Goal: Task Accomplishment & Management: Complete application form

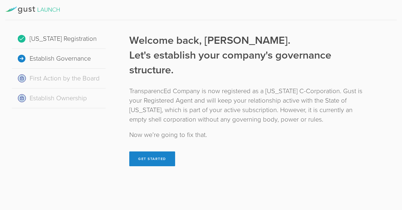
click at [153, 162] on button "Get Started" at bounding box center [152, 158] width 46 height 15
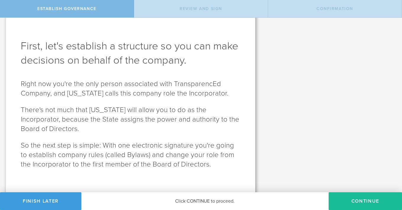
scroll to position [19, 0]
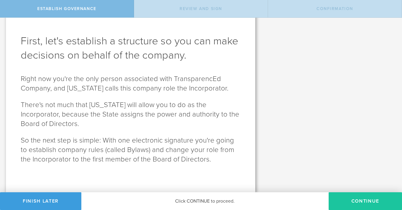
click at [376, 200] on button "Continue" at bounding box center [364, 201] width 73 height 18
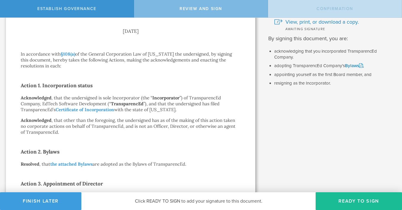
scroll to position [0, 0]
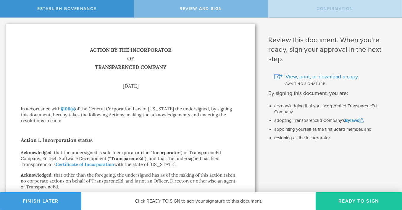
click at [354, 198] on button "Ready to Sign" at bounding box center [358, 201] width 86 height 18
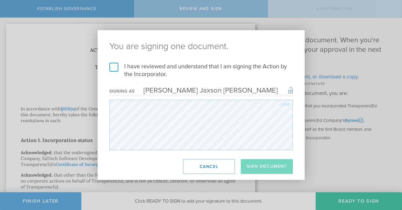
click at [112, 63] on label "I have reviewed and understand that I am signing the Action by the Incorporator." at bounding box center [200, 70] width 183 height 15
click at [0, 0] on input "I have reviewed and understand that I am signing the Action by the Incorporator." at bounding box center [0, 0] width 0 height 0
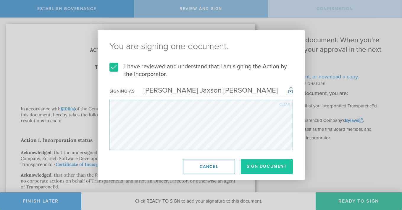
click at [264, 166] on button "Sign Document" at bounding box center [267, 166] width 52 height 15
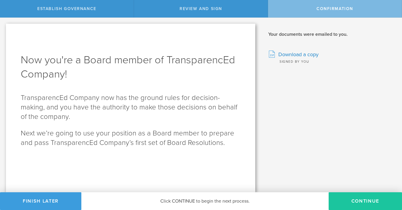
click at [364, 197] on button "Continue" at bounding box center [364, 201] width 73 height 18
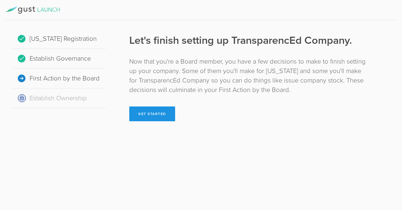
click at [161, 116] on button "Get Started" at bounding box center [152, 113] width 46 height 15
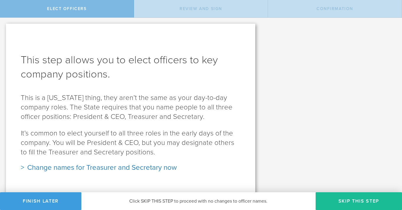
scroll to position [2, 0]
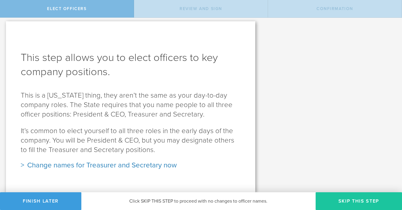
click at [358, 198] on button "Skip this step" at bounding box center [358, 201] width 86 height 18
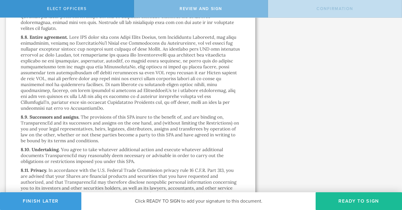
scroll to position [4618, 0]
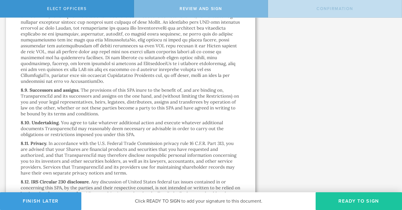
click at [350, 196] on button "Ready to Sign" at bounding box center [358, 201] width 86 height 18
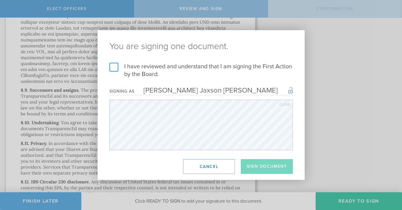
click at [117, 71] on label "I have reviewed and understand that I am signing the First Action by the Board." at bounding box center [200, 70] width 183 height 15
click at [0, 0] on input "I have reviewed and understand that I am signing the First Action by the Board." at bounding box center [0, 0] width 0 height 0
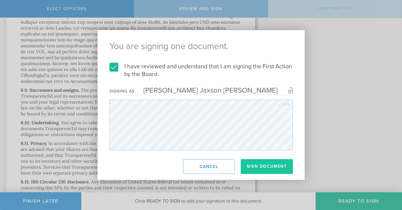
click at [274, 169] on button "Sign Document" at bounding box center [267, 166] width 52 height 15
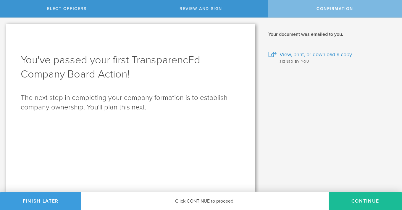
scroll to position [0, 0]
click at [358, 197] on button "Continue" at bounding box center [364, 201] width 73 height 18
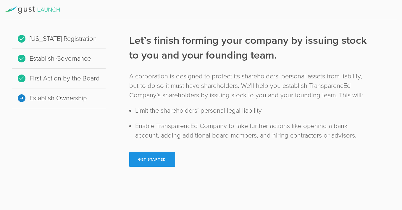
click at [158, 160] on button "Get Started" at bounding box center [152, 159] width 46 height 15
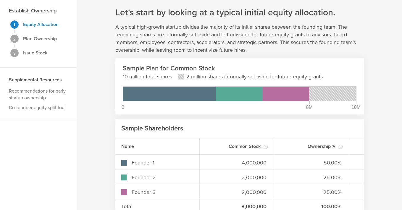
scroll to position [21, 0]
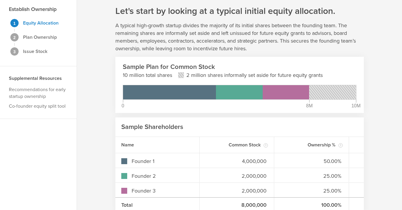
click at [184, 147] on div "Name" at bounding box center [157, 145] width 84 height 16
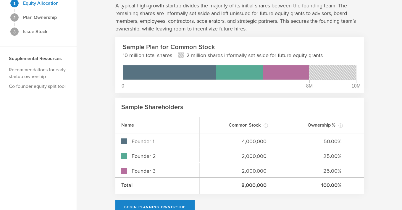
scroll to position [54, 0]
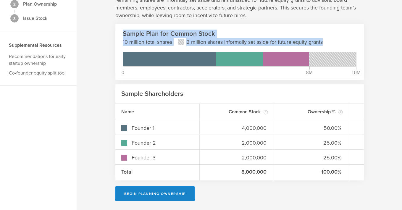
drag, startPoint x: 335, startPoint y: 38, endPoint x: 123, endPoint y: 25, distance: 212.0
click at [122, 26] on section "Sample Plan for Common Stock 10 million total shares 2 million shares informall…" at bounding box center [239, 52] width 248 height 56
copy div "Sample Plan for Common Stock 10 million total shares 2 million shares informall…"
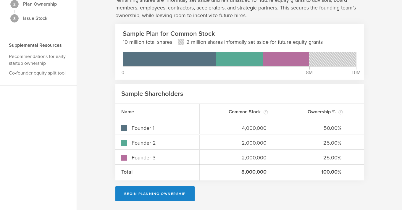
click at [231, 105] on div "Common Stock Common Stock is typically issued to founders, advisors, board memb…" at bounding box center [236, 112] width 75 height 16
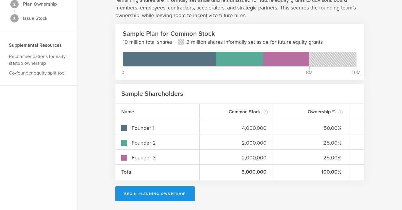
click at [167, 191] on button "Begin Planning Ownership" at bounding box center [154, 193] width 79 height 15
type input "[PERSON_NAME] Jaxson [PERSON_NAME]"
type input "-"
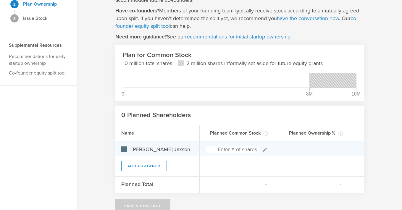
click at [242, 150] on input at bounding box center [231, 149] width 53 height 7
type input "28"
type input "100.00%"
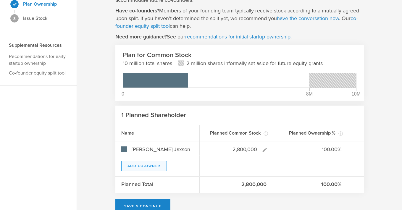
type input "2,800,000"
type gust-number-field "2800000"
click at [151, 166] on button "Add Co-Owner" at bounding box center [144, 166] width 46 height 10
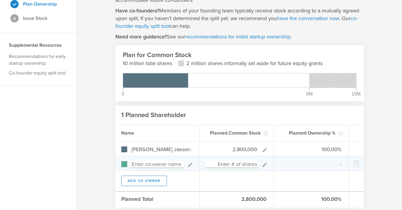
click at [163, 164] on input at bounding box center [157, 163] width 54 height 7
type input "Will Schlachtenhaufen"
type input "0.00%"
type input "Will Schlachtenhaufen"
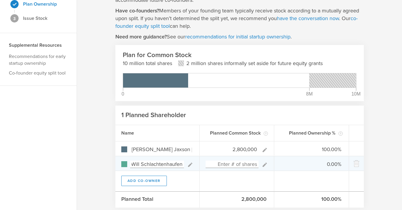
click at [229, 166] on input at bounding box center [231, 163] width 53 height 7
type input "2,800,000"
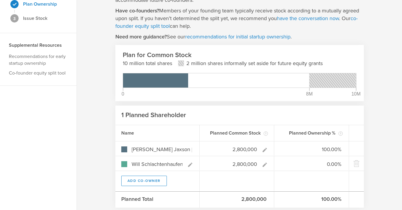
type input "50.00%"
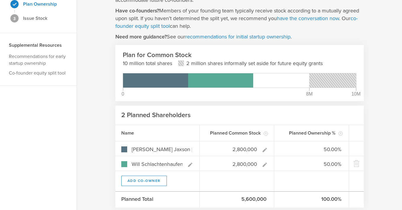
scroll to position [62, 0]
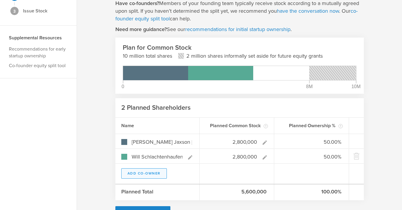
type input "2,800,000"
type gust-number-field "2800000"
click at [152, 175] on button "Add Co-Owner" at bounding box center [144, 173] width 46 height 10
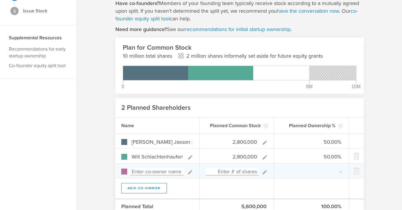
click at [157, 171] on input at bounding box center [157, 171] width 54 height 7
type input "[PERSON_NAME]"
type input "0.00%"
type input "[PERSON_NAME]"
click at [245, 173] on input at bounding box center [231, 171] width 53 height 7
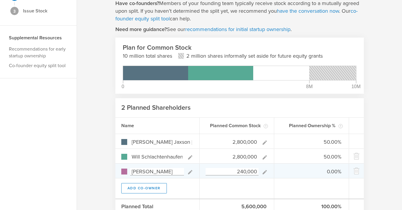
type input "2,400,000"
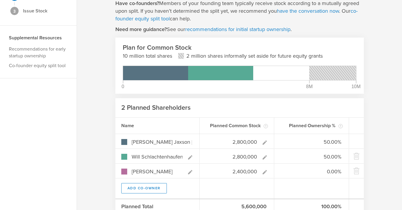
type input "35.00%"
type input "30.00%"
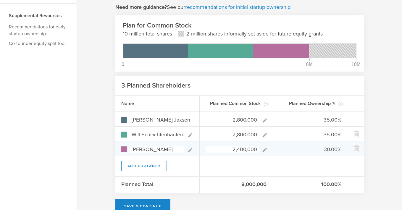
scroll to position [91, 0]
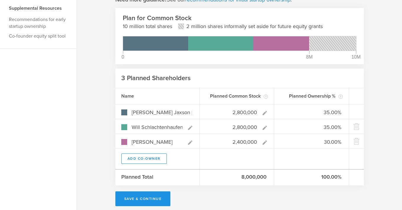
type input "2,400,000"
type gust-number-field "2400000"
click at [157, 197] on button "Save & Continue" at bounding box center [142, 198] width 55 height 15
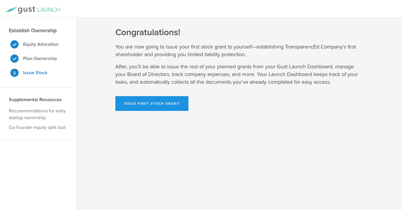
click at [168, 107] on button "Issue First Stock Grant" at bounding box center [151, 103] width 73 height 15
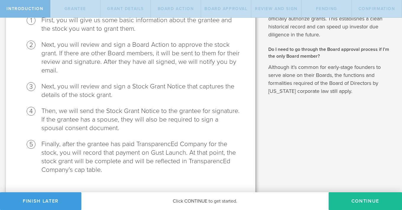
scroll to position [104, 0]
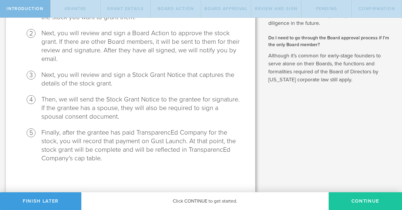
click at [366, 196] on button "Continue" at bounding box center [364, 201] width 73 height 18
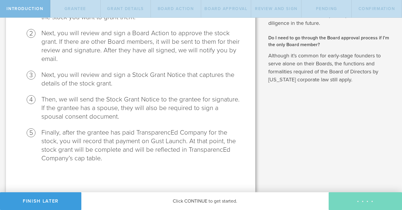
radio input "true"
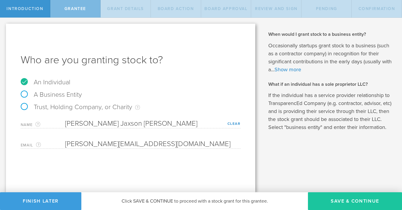
click at [352, 198] on button "Save & Continue" at bounding box center [355, 201] width 94 height 18
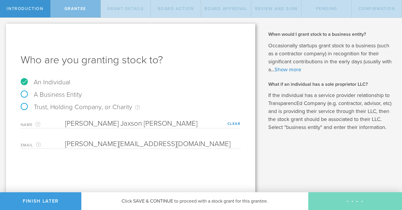
type input "2,800,000"
type input "48"
type input "12"
select select "none"
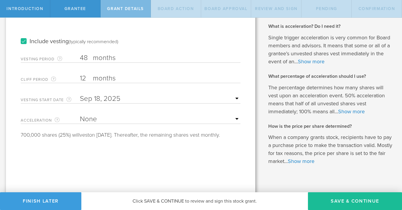
scroll to position [110, 0]
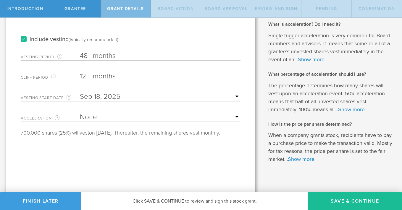
click at [207, 119] on select "None Single Trigger Double Trigger" at bounding box center [160, 117] width 160 height 9
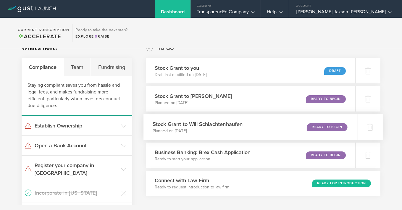
scroll to position [15, 0]
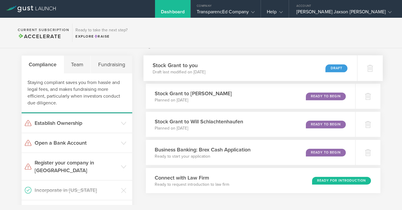
click at [291, 71] on div "Stock Grant to you Draft last modified on Sep 18, 2025 Draft" at bounding box center [249, 68] width 213 height 26
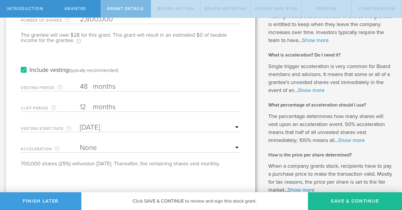
scroll to position [80, 0]
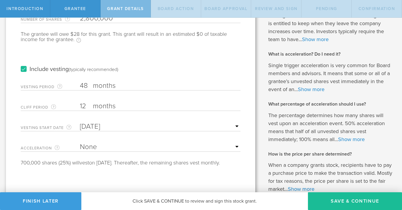
click at [123, 147] on select "None Single Trigger Double Trigger" at bounding box center [160, 146] width 160 height 9
click at [80, 142] on select "None Single Trigger Double Trigger" at bounding box center [160, 146] width 160 height 9
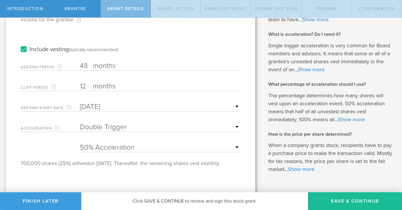
scroll to position [100, 0]
click at [159, 147] on select "25% Acceleration 50% Acceleration 75% Acceleration 100% Acceleration" at bounding box center [160, 146] width 160 height 9
click at [180, 128] on select "None Single Trigger Double Trigger" at bounding box center [160, 126] width 160 height 9
click at [80, 122] on select "None Single Trigger Double Trigger" at bounding box center [160, 126] width 160 height 9
click at [188, 148] on select "25% Acceleration 50% Acceleration 75% Acceleration 100% Acceleration" at bounding box center [160, 146] width 160 height 9
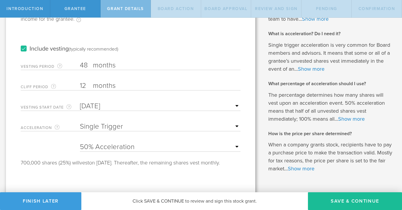
click at [147, 127] on select "None Single Trigger Double Trigger" at bounding box center [160, 126] width 160 height 9
select select "double"
click at [80, 122] on select "None Single Trigger Double Trigger" at bounding box center [160, 126] width 160 height 9
click at [155, 142] on select "25% Acceleration 50% Acceleration 75% Acceleration 100% Acceleration" at bounding box center [160, 146] width 160 height 9
select select "100"
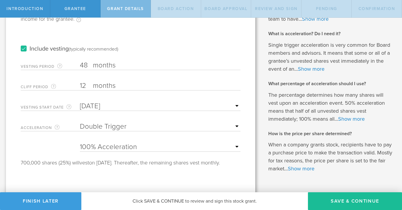
click at [80, 142] on select "25% Acceleration 50% Acceleration 75% Acceleration 100% Acceleration" at bounding box center [160, 146] width 160 height 9
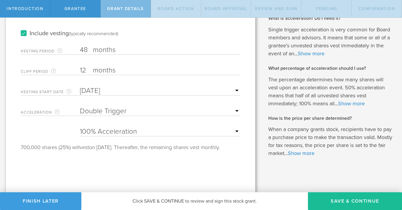
scroll to position [108, 0]
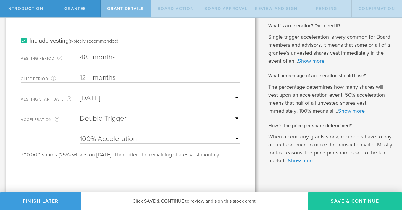
click at [338, 199] on button "Save & Continue" at bounding box center [355, 201] width 94 height 18
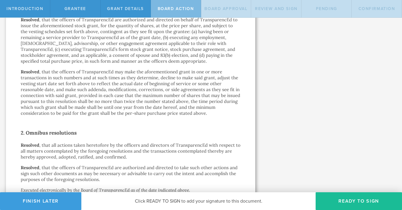
scroll to position [395, 0]
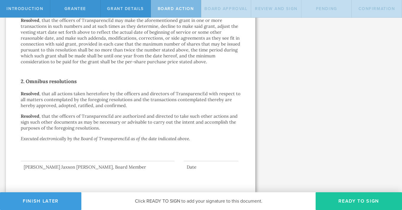
click at [357, 199] on button "Ready to Sign" at bounding box center [358, 201] width 86 height 18
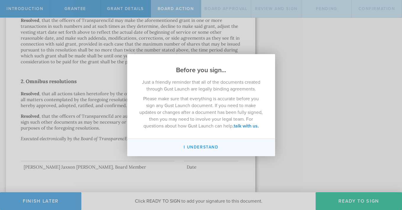
click at [230, 146] on button "I understand" at bounding box center [201, 147] width 148 height 17
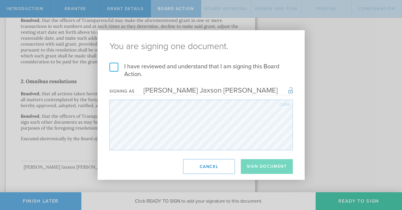
click at [111, 66] on label "I have reviewed and understand that I am signing this Board Action." at bounding box center [200, 70] width 183 height 15
click at [0, 0] on input "I have reviewed and understand that I am signing this Board Action." at bounding box center [0, 0] width 0 height 0
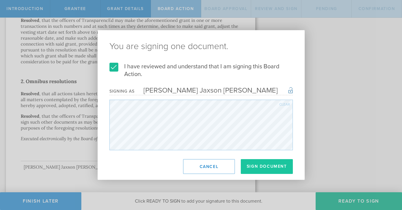
click at [271, 165] on button "Sign Document" at bounding box center [267, 166] width 52 height 15
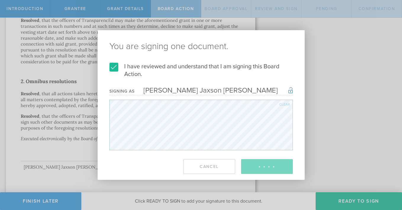
scroll to position [0, 0]
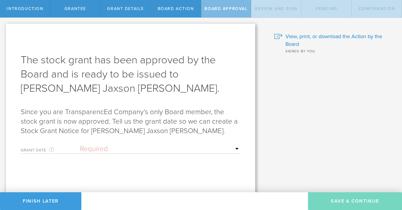
click at [186, 148] on select "Required Upon grantee's signature A specific date" at bounding box center [160, 149] width 160 height 9
select select "uponGranteeSignature"
click at [80, 145] on select "Required Upon grantee's signature A specific date" at bounding box center [160, 149] width 160 height 9
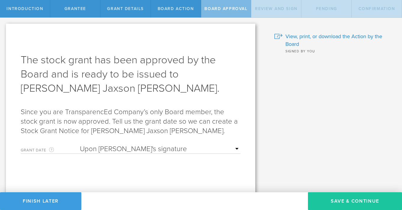
click at [346, 197] on button "Save & Continue" at bounding box center [355, 201] width 94 height 18
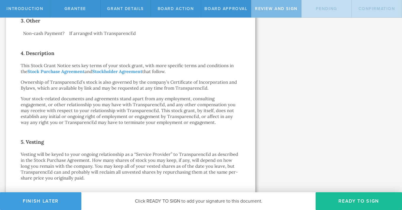
scroll to position [223, 0]
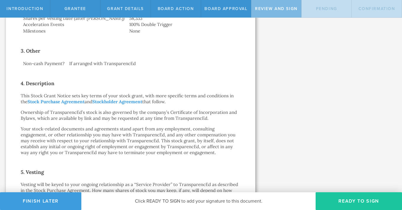
click at [342, 199] on button "Ready to Sign" at bounding box center [358, 201] width 86 height 18
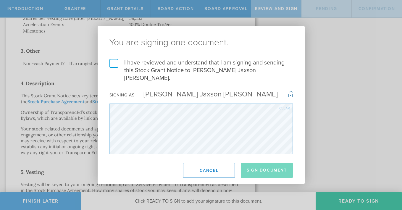
click at [116, 67] on label "I have reviewed and understand that I am signing and sending this Stock Grant N…" at bounding box center [200, 70] width 183 height 23
click at [0, 0] on input "I have reviewed and understand that I am signing and sending this Stock Grant N…" at bounding box center [0, 0] width 0 height 0
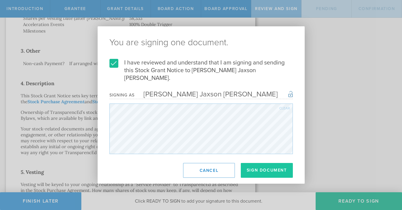
click at [267, 168] on button "Sign Document" at bounding box center [267, 170] width 52 height 15
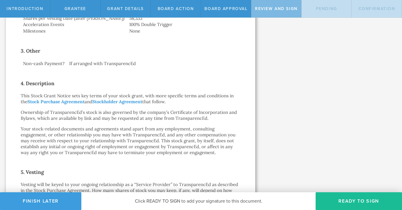
scroll to position [0, 0]
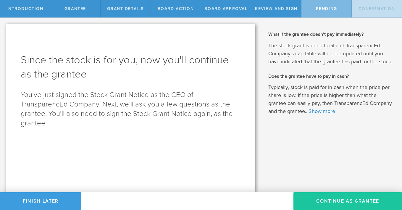
click at [331, 199] on button "Continue as Grantee" at bounding box center [347, 201] width 108 height 18
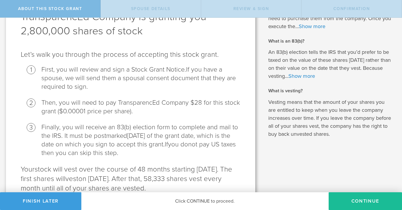
scroll to position [72, 0]
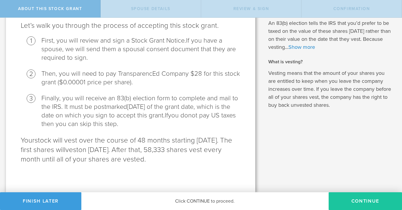
click at [372, 204] on button "CONTINUE" at bounding box center [364, 201] width 73 height 18
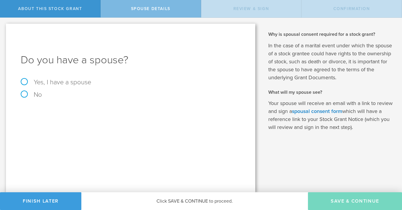
scroll to position [0, 0]
click at [28, 94] on label "No" at bounding box center [131, 94] width 220 height 7
click at [4, 27] on input "No" at bounding box center [2, 22] width 4 height 9
radio input "true"
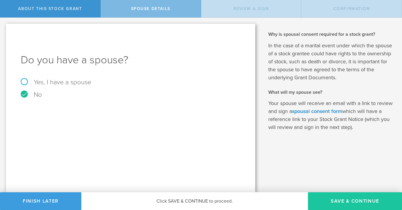
click at [355, 198] on button "Save & Continue" at bounding box center [355, 201] width 94 height 18
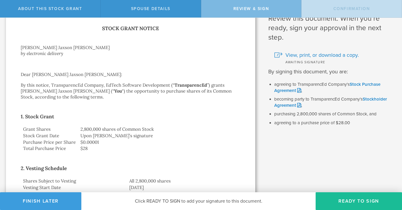
scroll to position [14, 0]
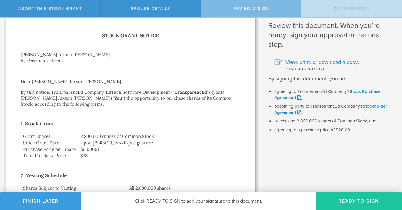
click at [341, 199] on button "Ready to Sign" at bounding box center [358, 201] width 86 height 18
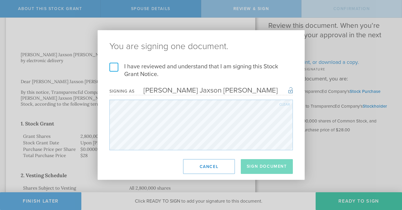
click at [115, 62] on h2 "You are signing one document." at bounding box center [201, 46] width 207 height 33
click at [115, 66] on label "I have reviewed and understand that I am signing this Stock Grant Notice." at bounding box center [200, 70] width 183 height 15
click at [0, 0] on input "I have reviewed and understand that I am signing this Stock Grant Notice." at bounding box center [0, 0] width 0 height 0
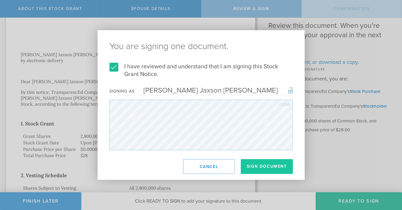
click at [264, 163] on button "Sign Document" at bounding box center [267, 166] width 52 height 15
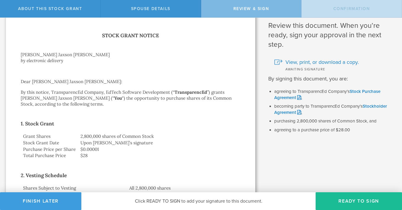
scroll to position [0, 0]
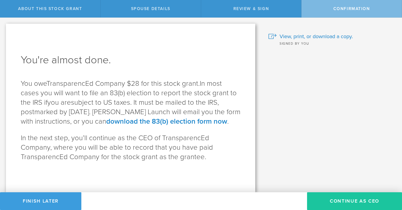
click at [345, 203] on button "Continue as CEO" at bounding box center [354, 201] width 95 height 18
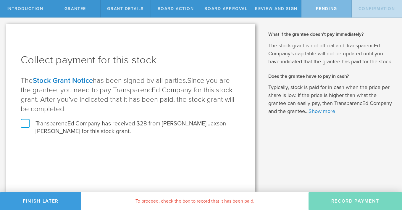
click at [25, 125] on label "TransparencEd Company has received $28 from [PERSON_NAME] Jaxson [PERSON_NAME] …" at bounding box center [131, 127] width 220 height 15
click at [0, 0] on input "TransparencEd Company has received $28 from [PERSON_NAME] Jaxson [PERSON_NAME] …" at bounding box center [0, 0] width 0 height 0
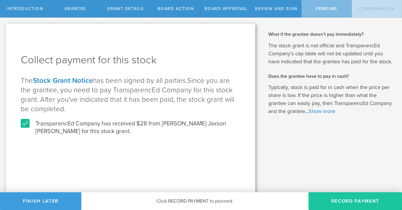
click at [353, 202] on button "Record Payment" at bounding box center [354, 201] width 93 height 18
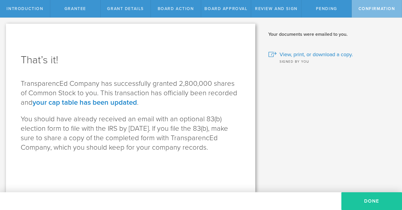
click at [367, 201] on button "Done" at bounding box center [371, 201] width 61 height 18
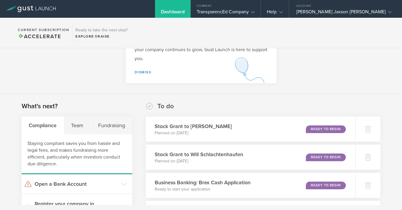
scroll to position [19, 0]
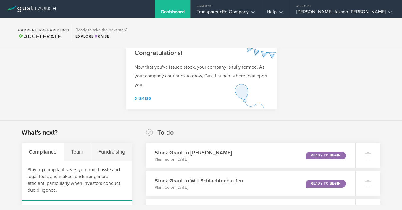
click at [142, 98] on link "Dismiss" at bounding box center [142, 98] width 17 height 4
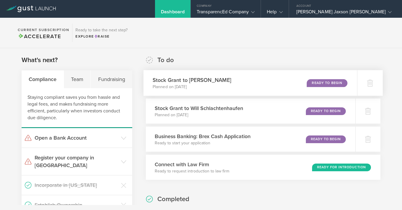
click at [329, 85] on div "Ready to Begin" at bounding box center [326, 83] width 40 height 8
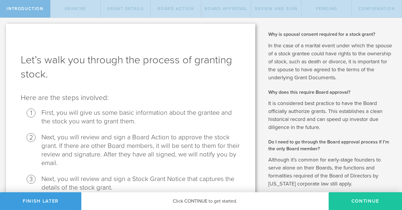
click at [369, 201] on button "Continue" at bounding box center [364, 201] width 73 height 18
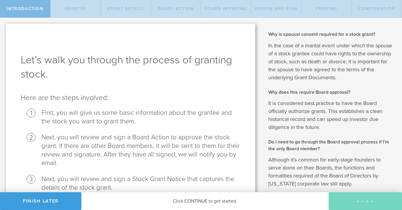
radio input "true"
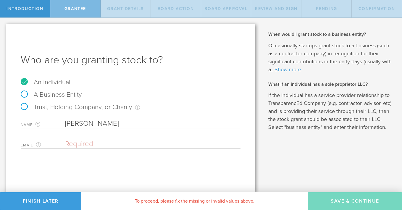
click at [128, 146] on input "email" at bounding box center [151, 143] width 172 height 9
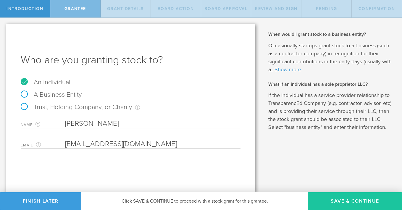
type input "[EMAIL_ADDRESS][DOMAIN_NAME]"
click at [340, 198] on button "Save & Continue" at bounding box center [355, 201] width 94 height 18
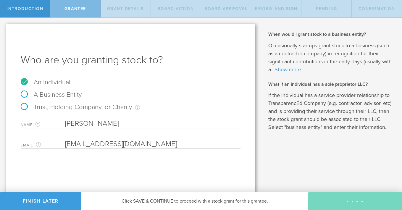
type input "2,400,000"
type input "48"
type input "12"
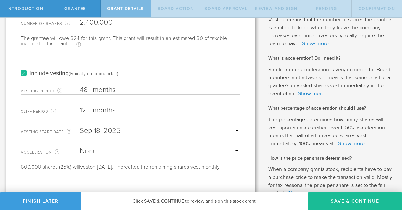
scroll to position [74, 0]
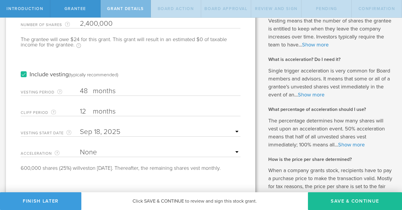
click at [183, 150] on select "None Single Trigger Double Trigger" at bounding box center [160, 152] width 160 height 9
select select "double"
click at [80, 148] on select "None Single Trigger Double Trigger" at bounding box center [160, 152] width 160 height 9
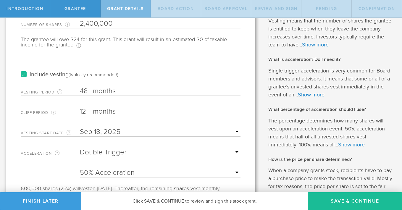
scroll to position [91, 0]
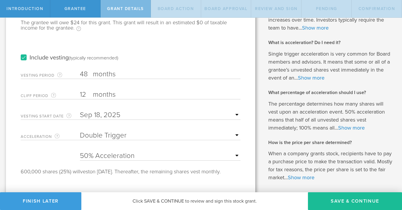
click at [229, 157] on select "25% Acceleration 50% Acceleration 75% Acceleration 100% Acceleration" at bounding box center [160, 155] width 160 height 9
select select "100"
click at [80, 151] on select "25% Acceleration 50% Acceleration 75% Acceleration 100% Acceleration" at bounding box center [160, 155] width 160 height 9
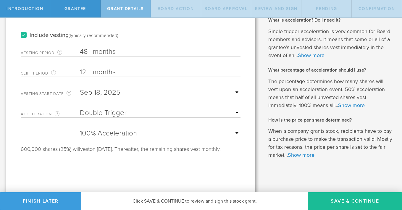
scroll to position [90, 0]
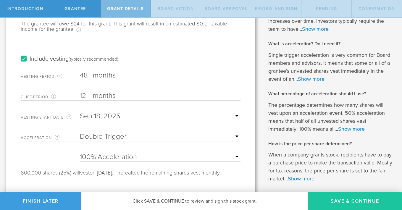
click at [350, 200] on button "Save & Continue" at bounding box center [355, 201] width 94 height 18
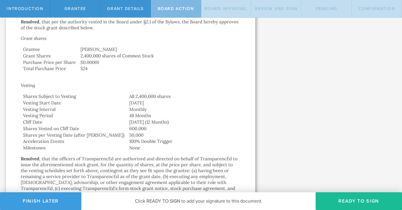
scroll to position [206, 0]
click at [347, 199] on button "Ready to Sign" at bounding box center [358, 201] width 86 height 18
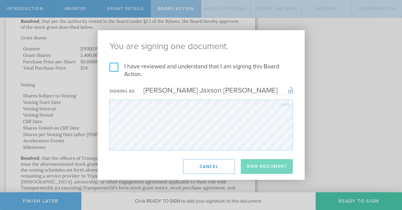
click at [116, 72] on label "I have reviewed and understand that I am signing this Board Action." at bounding box center [200, 70] width 183 height 15
click at [0, 0] on input "I have reviewed and understand that I am signing this Board Action." at bounding box center [0, 0] width 0 height 0
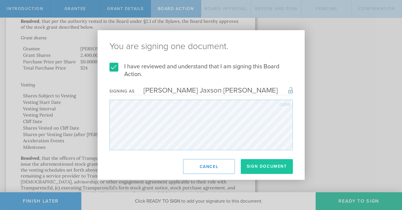
click at [277, 168] on button "Sign Document" at bounding box center [267, 166] width 52 height 15
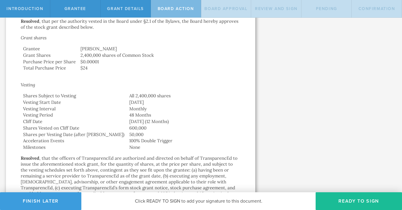
scroll to position [0, 0]
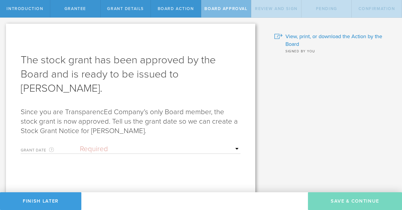
click at [185, 150] on select "Required Upon grantee's signature A specific date" at bounding box center [160, 149] width 160 height 9
select select "uponGranteeSignature"
click at [80, 145] on select "Required Upon grantee's signature A specific date" at bounding box center [160, 149] width 160 height 9
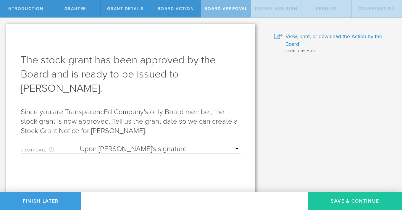
click at [347, 199] on button "Save & Continue" at bounding box center [355, 201] width 94 height 18
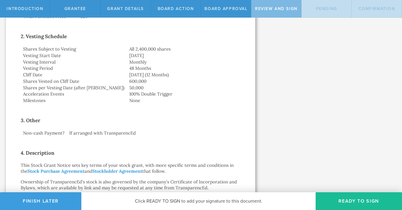
scroll to position [189, 0]
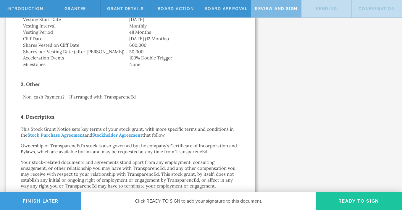
click at [356, 199] on button "Ready to Sign" at bounding box center [358, 201] width 86 height 18
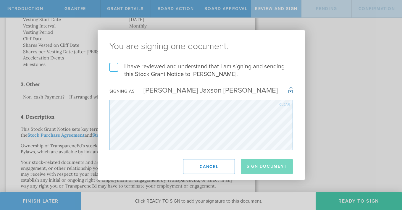
click at [114, 67] on label "I have reviewed and understand that I am signing and sending this Stock Grant N…" at bounding box center [200, 70] width 183 height 15
click at [0, 0] on input "I have reviewed and understand that I am signing and sending this Stock Grant N…" at bounding box center [0, 0] width 0 height 0
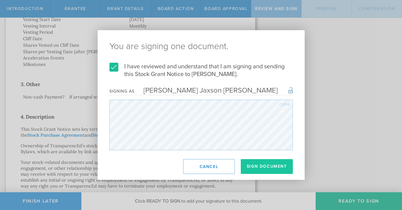
click at [264, 165] on button "Sign Document" at bounding box center [267, 166] width 52 height 15
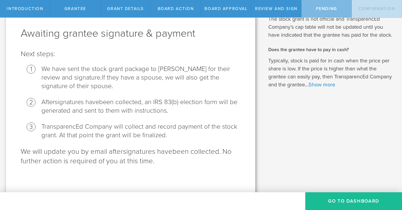
scroll to position [28, 0]
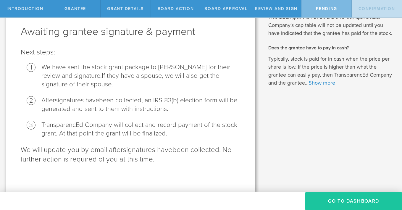
click at [337, 197] on button "Go To Dashboard" at bounding box center [353, 201] width 97 height 18
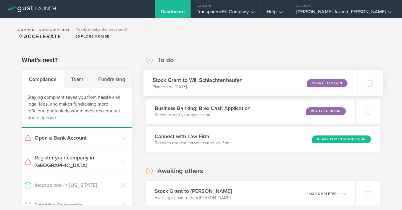
click at [311, 80] on div "Ready to Begin" at bounding box center [326, 83] width 40 height 8
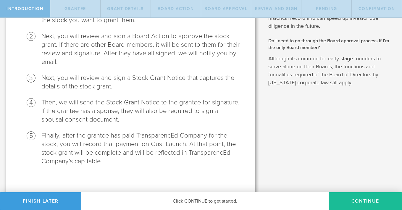
scroll to position [104, 0]
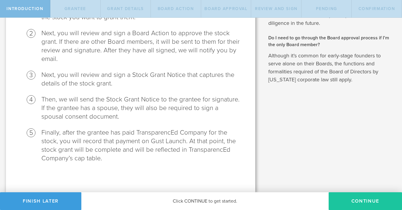
click at [364, 194] on button "Continue" at bounding box center [364, 201] width 73 height 18
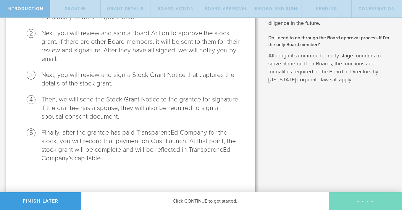
radio input "true"
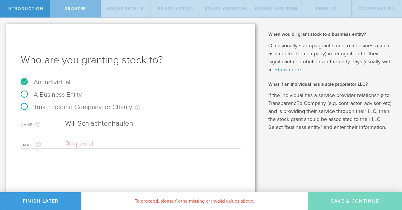
scroll to position [0, 0]
click at [161, 144] on input "email" at bounding box center [151, 143] width 172 height 9
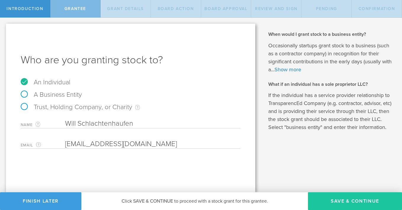
type input "[EMAIL_ADDRESS][DOMAIN_NAME]"
click at [340, 197] on button "Save & Continue" at bounding box center [355, 201] width 94 height 18
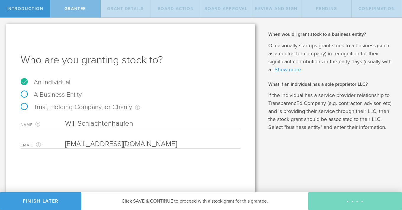
type input "2,800,000"
type input "48"
type input "12"
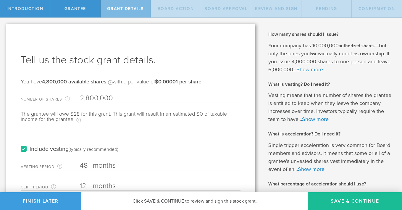
scroll to position [44, 0]
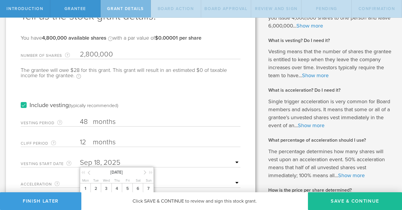
click at [127, 164] on input "text" at bounding box center [160, 162] width 160 height 9
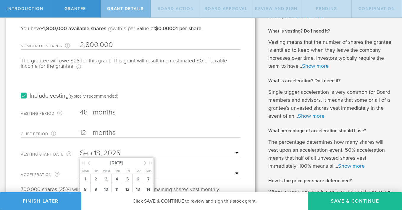
click at [183, 155] on input "text" at bounding box center [160, 153] width 160 height 9
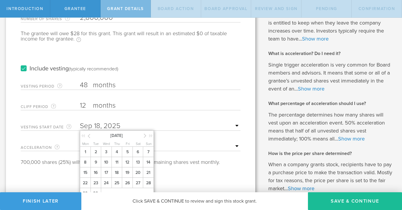
scroll to position [81, 0]
click at [195, 146] on select "None Single Trigger Double Trigger" at bounding box center [160, 145] width 160 height 9
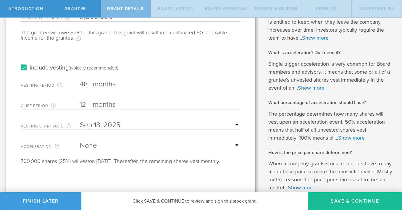
select select "double"
click at [80, 141] on select "None Single Trigger Double Trigger" at bounding box center [160, 145] width 160 height 9
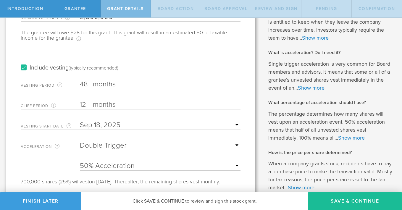
click at [172, 165] on select "25% Acceleration 50% Acceleration 75% Acceleration 100% Acceleration" at bounding box center [160, 165] width 160 height 9
select select "100"
click at [80, 161] on select "25% Acceleration 50% Acceleration 75% Acceleration 100% Acceleration" at bounding box center [160, 165] width 160 height 9
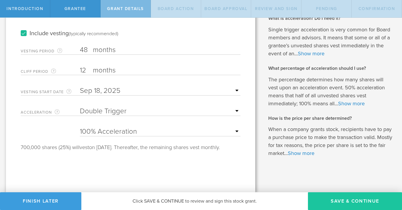
click at [368, 201] on button "Save & Continue" at bounding box center [355, 201] width 94 height 18
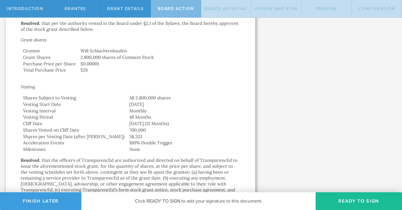
scroll to position [212, 0]
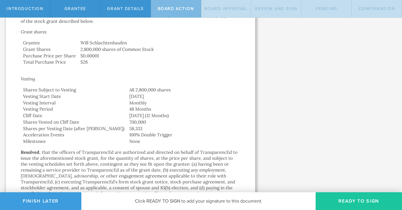
click at [379, 204] on button "Ready to Sign" at bounding box center [358, 201] width 86 height 18
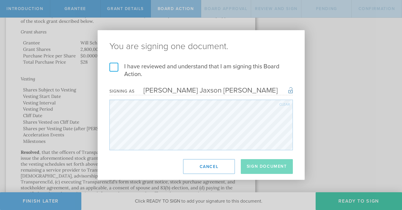
click at [110, 66] on label "I have reviewed and understand that I am signing this Board Action." at bounding box center [200, 70] width 183 height 15
click at [0, 0] on input "I have reviewed and understand that I am signing this Board Action." at bounding box center [0, 0] width 0 height 0
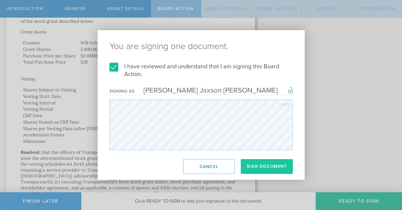
click at [274, 171] on button "Sign Document" at bounding box center [267, 166] width 52 height 15
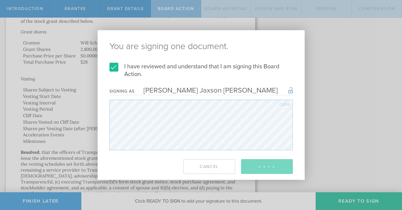
scroll to position [0, 0]
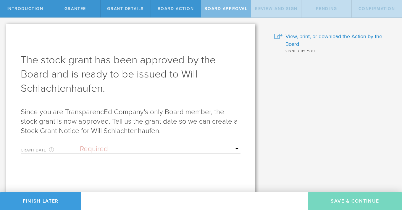
click at [197, 150] on select "Required Upon grantee's signature A specific date" at bounding box center [160, 149] width 160 height 9
select select "uponGranteeSignature"
click at [80, 145] on select "Required Upon grantee's signature A specific date" at bounding box center [160, 149] width 160 height 9
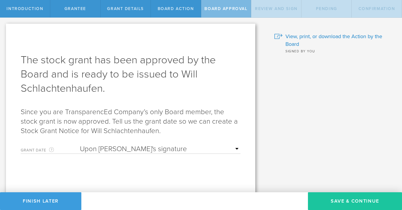
click at [344, 197] on button "Save & Continue" at bounding box center [355, 201] width 94 height 18
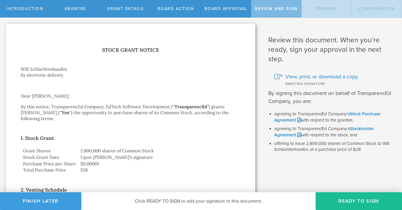
scroll to position [15, 0]
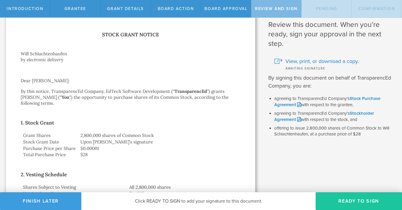
click at [344, 195] on button "Ready to Sign" at bounding box center [358, 201] width 86 height 18
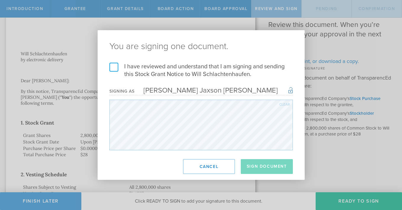
click at [115, 65] on label "I have reviewed and understand that I am signing and sending this Stock Grant N…" at bounding box center [200, 70] width 183 height 15
click at [0, 0] on input "I have reviewed and understand that I am signing and sending this Stock Grant N…" at bounding box center [0, 0] width 0 height 0
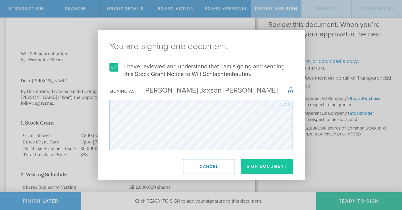
click at [255, 162] on button "Sign Document" at bounding box center [267, 166] width 52 height 15
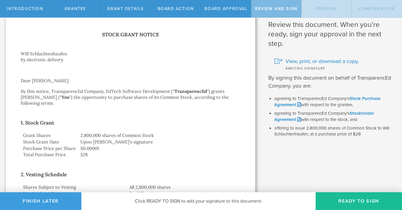
scroll to position [0, 0]
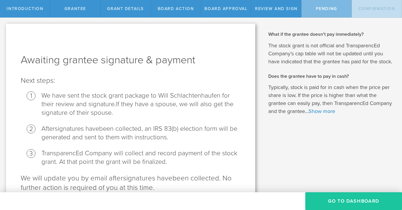
click at [363, 204] on button "Go To Dashboard" at bounding box center [353, 201] width 97 height 18
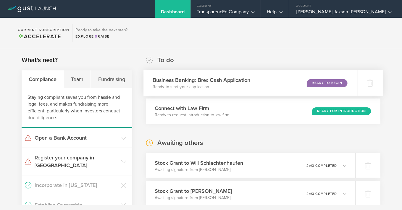
click at [269, 85] on div "Business Banking: Brex Cash Application Ready to start your application Ready t…" at bounding box center [249, 83] width 213 height 26
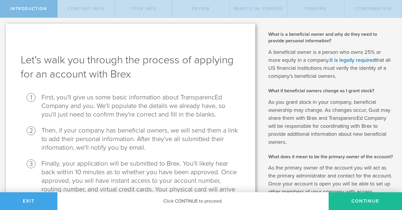
click at [31, 199] on button "Exit" at bounding box center [28, 201] width 57 height 18
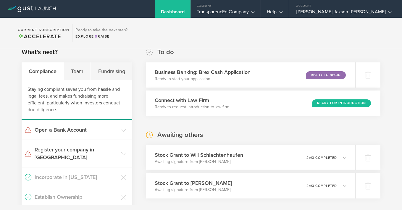
scroll to position [9, 0]
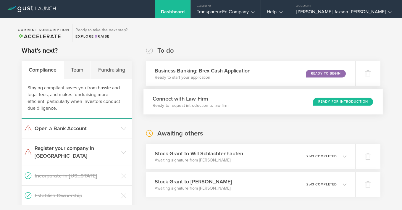
click at [240, 98] on div "Connect with Law Firm Ready to request introduction to law firm Ready for Intro…" at bounding box center [262, 102] width 239 height 26
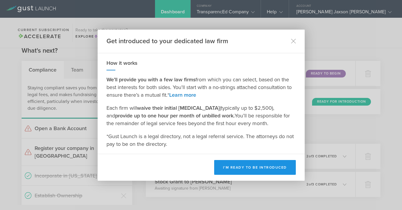
click at [249, 165] on button "I’m ready to be introduced" at bounding box center [255, 167] width 82 height 15
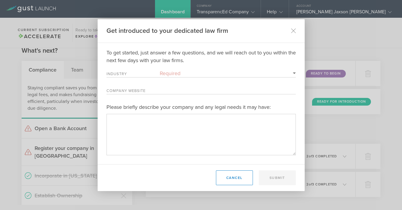
click at [236, 72] on select "Required 3D Printing Administrative Services Adtech Advanced Manufacturing Aero…" at bounding box center [228, 73] width 136 height 8
select select "education"
click at [160, 69] on select "Required 3D Printing Administrative Services Adtech Advanced Manufacturing Aero…" at bounding box center [228, 73] width 136 height 8
click at [291, 33] on div "Get introduced to your dedicated law firm" at bounding box center [201, 31] width 207 height 24
click at [293, 30] on icon at bounding box center [292, 30] width 5 height 5
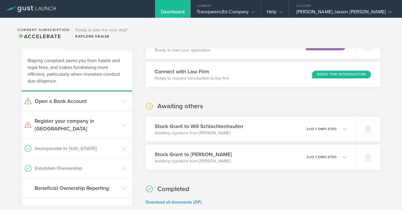
scroll to position [36, 0]
click at [95, 123] on h3 "Register your company in [GEOGRAPHIC_DATA]" at bounding box center [76, 124] width 83 height 15
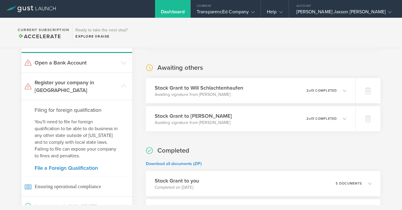
scroll to position [73, 0]
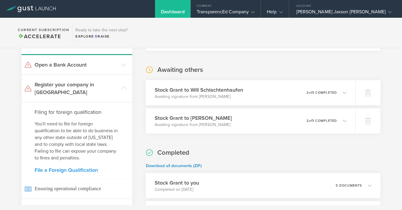
click at [87, 167] on link "File a Foreign Qualification" at bounding box center [77, 169] width 85 height 5
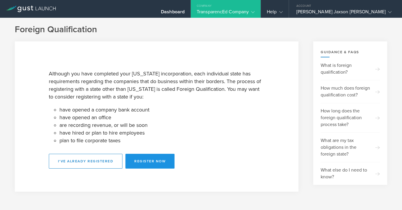
click at [159, 158] on button "Register Now" at bounding box center [149, 161] width 49 height 15
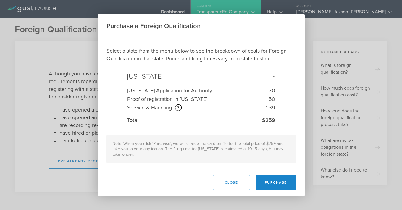
click at [246, 77] on select "Select a State [US_STATE] [US_STATE] [US_STATE] [US_STATE] [US_STATE] [US_STATE…" at bounding box center [201, 76] width 148 height 7
click at [127, 73] on select "Select a State Alaska Alabama Arkansas Arizona California Colorado Connecticut …" at bounding box center [201, 76] width 148 height 7
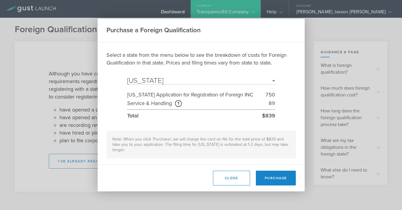
click at [250, 82] on select "Select a State Alaska Alabama Arkansas Arizona California Colorado Connecticut …" at bounding box center [201, 80] width 148 height 7
select select "VT"
click at [127, 80] on select "Select a State Alaska Alabama Arkansas Arizona California Colorado Connecticut …" at bounding box center [201, 80] width 148 height 7
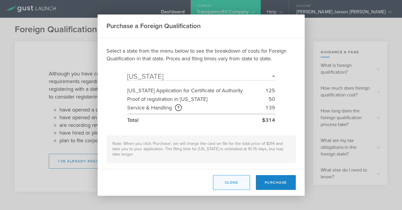
click at [225, 180] on button "Close" at bounding box center [231, 182] width 37 height 15
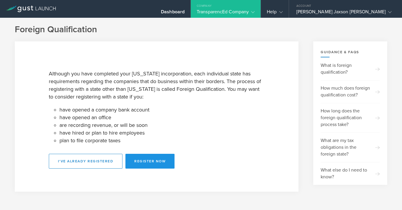
click at [155, 159] on button "Register Now" at bounding box center [149, 161] width 49 height 15
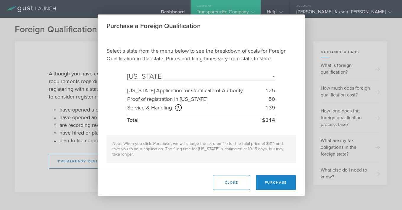
click at [244, 79] on select "Select a State Alaska Alabama Arkansas Arizona California Colorado Connecticut …" at bounding box center [201, 76] width 148 height 7
click at [127, 75] on select "Select a State Alaska Alabama Arkansas Arizona California Colorado Connecticut …" at bounding box center [201, 76] width 148 height 7
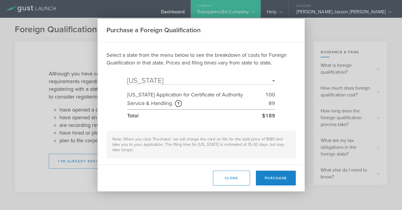
click at [265, 77] on select "Select a State Alaska Alabama Arkansas Arizona California Colorado Connecticut …" at bounding box center [201, 80] width 148 height 7
click at [127, 77] on select "Select a State Alaska Alabama Arkansas Arizona California Colorado Connecticut …" at bounding box center [201, 80] width 148 height 7
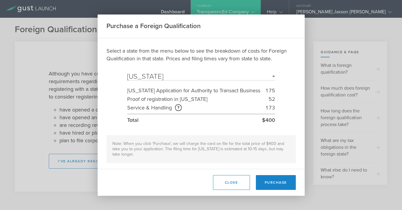
click at [257, 73] on select "Select a State Alaska Alabama Arkansas Arizona California Colorado Connecticut …" at bounding box center [201, 76] width 148 height 7
select select "UT"
click at [127, 73] on select "Select a State Alaska Alabama Arkansas Arizona California Colorado Connecticut …" at bounding box center [201, 76] width 148 height 7
click at [281, 182] on button "Purchase" at bounding box center [276, 182] width 40 height 15
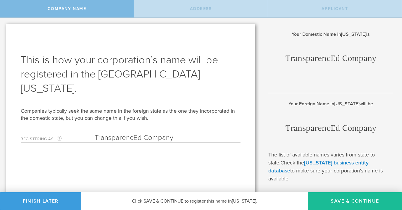
scroll to position [10, 0]
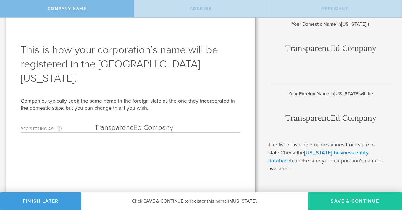
click at [339, 198] on button "Save & Continue" at bounding box center [355, 201] width 94 height 18
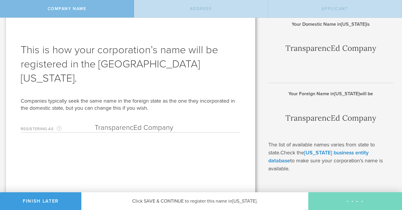
type input "[STREET_ADDRESS]"
type input "Park City"
type input "[US_STATE]"
type input "84060"
type input "[GEOGRAPHIC_DATA]"
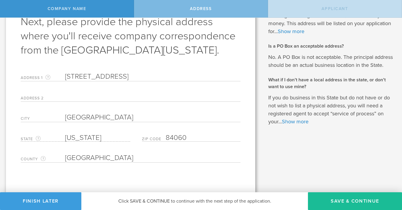
scroll to position [39, 0]
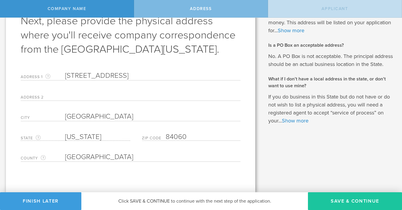
click at [341, 194] on button "Save & Continue" at bounding box center [355, 201] width 94 height 18
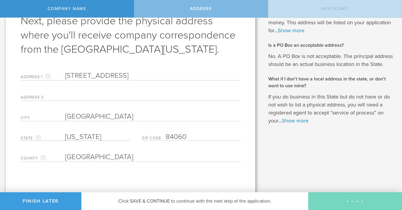
type input "[PERSON_NAME] Jaxson [PERSON_NAME]"
type input "CEO"
type input "(435) 901-4089"
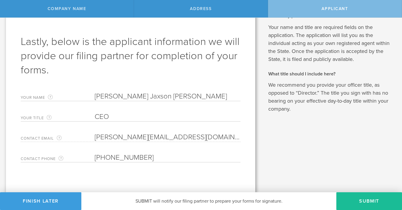
scroll to position [19, 0]
click at [360, 199] on button "Submit" at bounding box center [369, 201] width 66 height 18
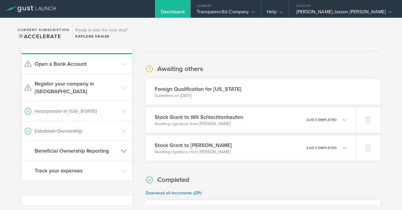
scroll to position [74, 0]
click at [114, 147] on h3 "Beneficial Ownership Reporting" at bounding box center [76, 151] width 83 height 8
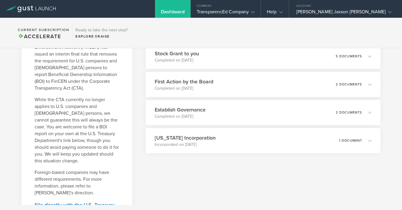
scroll to position [310, 0]
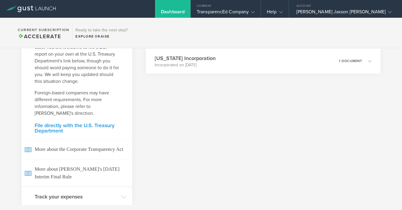
click at [102, 123] on link "File directly with the U.S. Treasury Department" at bounding box center [77, 128] width 85 height 11
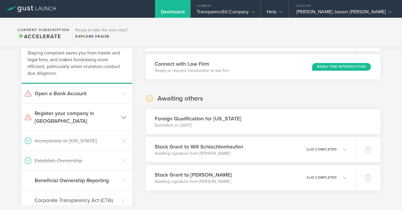
scroll to position [59, 0]
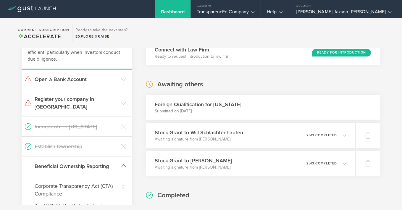
click at [118, 160] on header "Beneficial Ownership Reporting" at bounding box center [77, 166] width 111 height 20
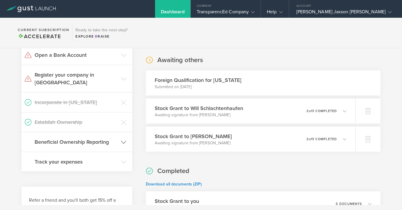
scroll to position [91, 0]
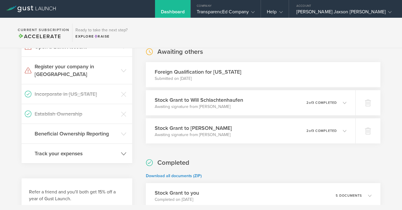
click at [110, 150] on h3 "Track your expenses" at bounding box center [76, 154] width 83 height 8
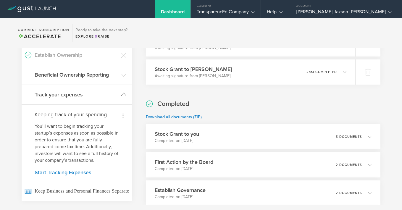
scroll to position [150, 0]
click at [85, 169] on link "Start Tracking Expenses" at bounding box center [77, 171] width 85 height 5
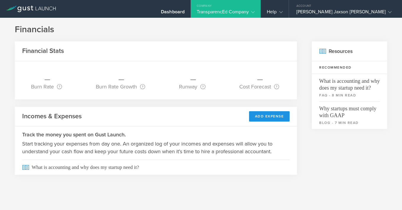
click at [271, 116] on button "Add Expense" at bounding box center [269, 116] width 41 height 10
select select "68cc8b2f3413e000028fc440"
select select "Incorporation filing costs"
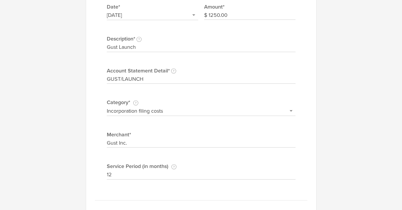
scroll to position [156, 0]
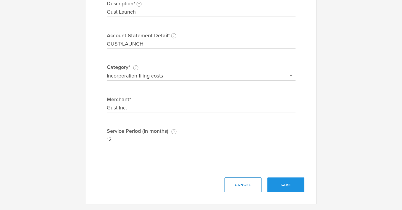
click at [296, 184] on button "save" at bounding box center [285, 184] width 37 height 15
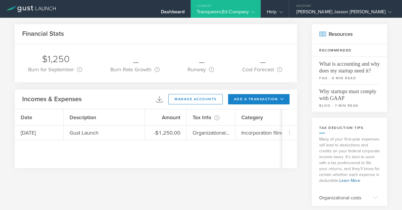
scroll to position [0, 0]
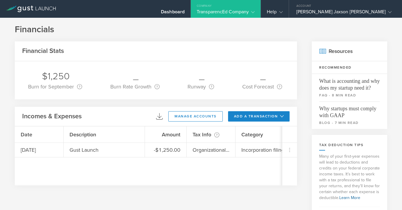
click at [254, 9] on div "TransparencEd Company" at bounding box center [226, 13] width 58 height 9
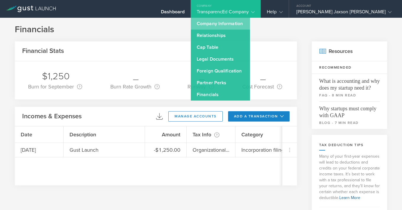
click at [250, 23] on link "Company Information" at bounding box center [220, 24] width 59 height 12
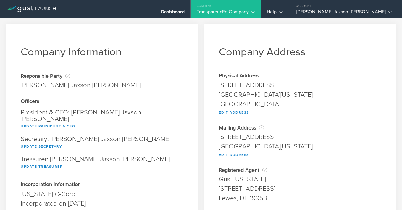
click at [260, 8] on div "Company" at bounding box center [226, 4] width 70 height 9
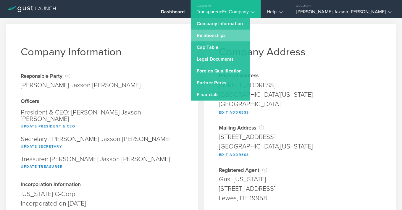
click at [250, 36] on link "Relationships" at bounding box center [220, 36] width 59 height 12
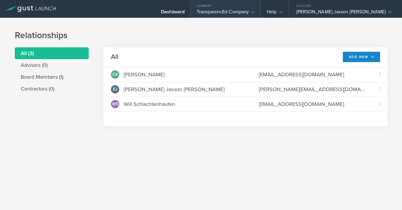
click at [254, 12] on div "TransparencEd Company" at bounding box center [226, 13] width 58 height 9
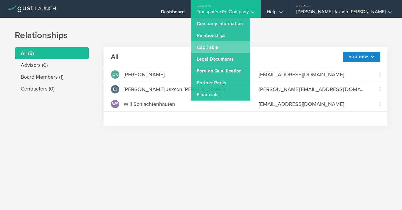
click at [250, 50] on link "Cap Table" at bounding box center [220, 47] width 59 height 12
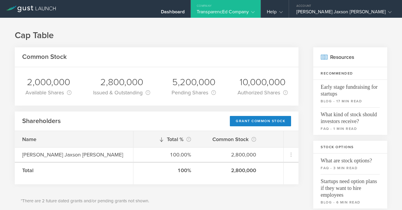
click at [254, 15] on div "TransparencEd Company" at bounding box center [226, 13] width 58 height 9
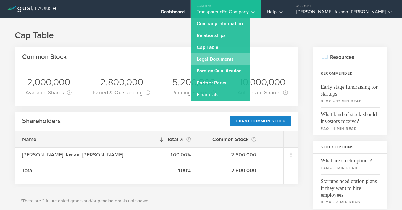
click at [250, 59] on link "Legal Documents" at bounding box center [220, 59] width 59 height 12
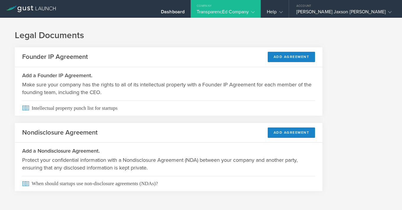
scroll to position [3, 0]
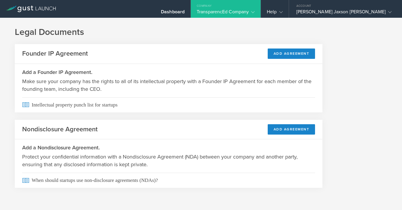
click at [260, 5] on div "Company" at bounding box center [226, 4] width 70 height 9
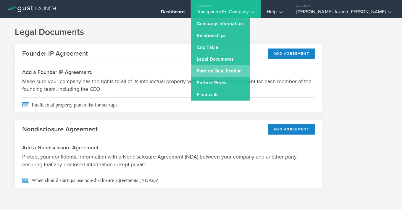
click at [250, 73] on link "Foreign Qualification" at bounding box center [220, 71] width 59 height 12
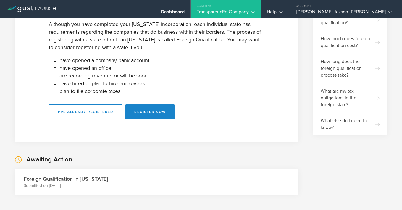
scroll to position [51, 0]
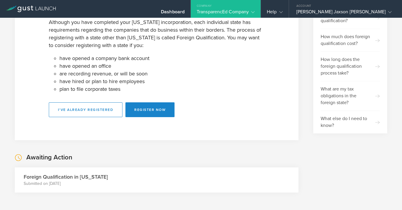
click at [254, 13] on div "TransparencEd Company" at bounding box center [226, 13] width 58 height 9
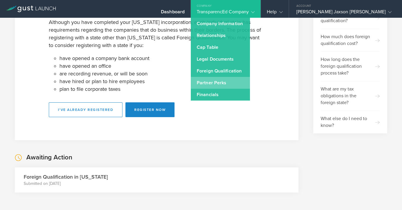
click at [250, 84] on link "Partner Perks" at bounding box center [220, 83] width 59 height 12
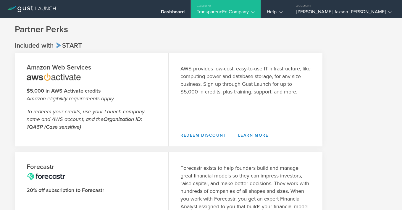
click at [254, 10] on div "TransparencEd Company" at bounding box center [226, 13] width 58 height 9
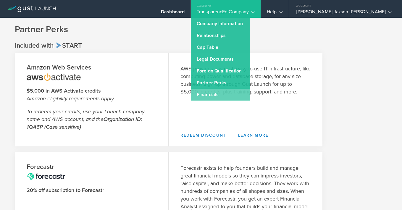
click at [250, 94] on link "Financials" at bounding box center [220, 95] width 59 height 12
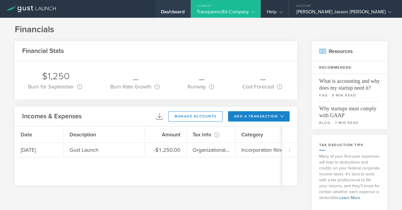
click at [184, 12] on div "Dashboard" at bounding box center [173, 13] width 24 height 9
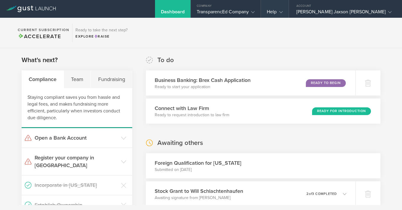
click at [288, 9] on div "Help" at bounding box center [274, 9] width 27 height 18
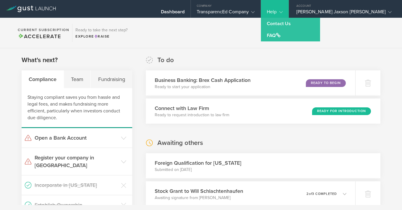
click at [288, 9] on div "Help" at bounding box center [274, 9] width 27 height 18
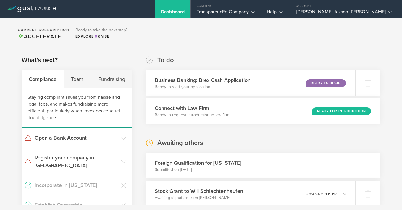
click at [184, 12] on div "Dashboard" at bounding box center [173, 13] width 24 height 9
click at [254, 14] on div "TransparencEd Company" at bounding box center [226, 13] width 58 height 9
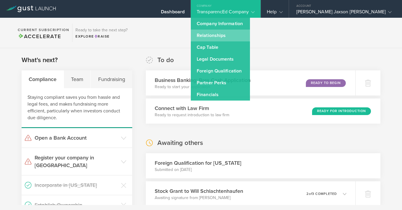
click at [250, 38] on link "Relationships" at bounding box center [220, 36] width 59 height 12
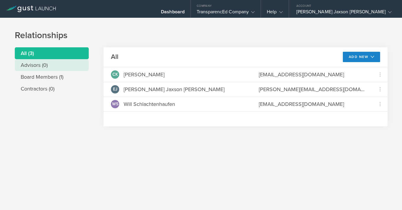
click at [52, 69] on li "Advisors (0)" at bounding box center [52, 65] width 74 height 12
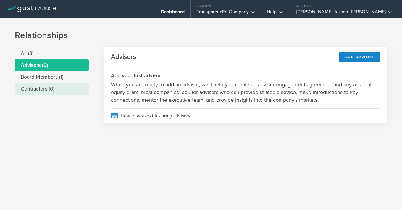
click at [63, 91] on li "Contractors (0)" at bounding box center [52, 89] width 74 height 12
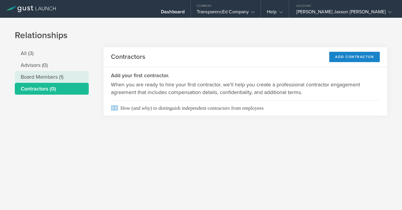
click at [69, 79] on li "Board Members (1)" at bounding box center [52, 77] width 74 height 12
